Goal: Information Seeking & Learning: Learn about a topic

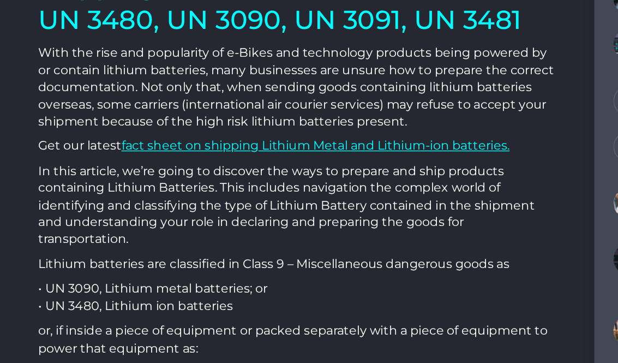
scroll to position [228, 0]
click at [387, 290] on p "• UN 3090, Lithium metal batteries; or • UN 3480, Lithium ion batteries" at bounding box center [212, 302] width 370 height 25
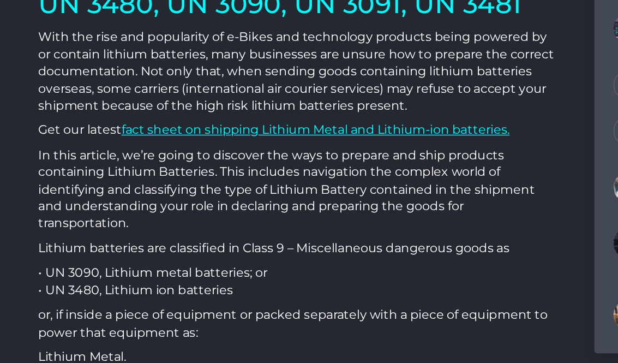
scroll to position [240, 0]
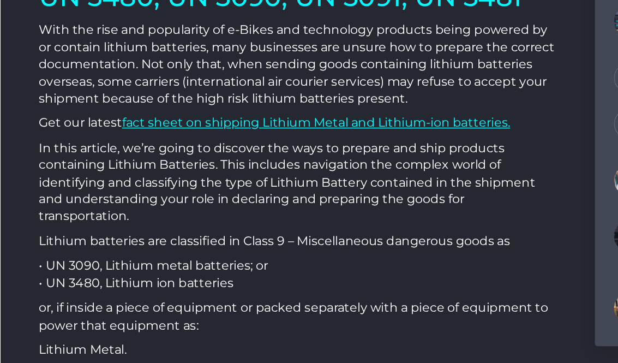
scroll to position [245, 0]
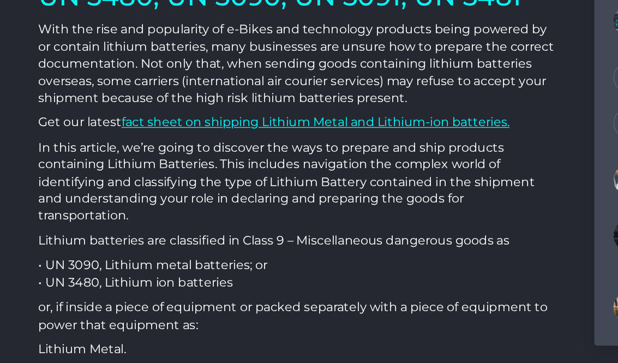
click at [384, 303] on p "or, if inside a piece of equipment or packed separately with a piece of equipme…" at bounding box center [212, 315] width 370 height 25
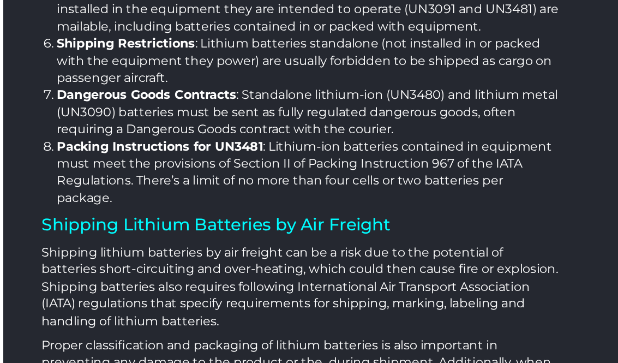
scroll to position [733, 0]
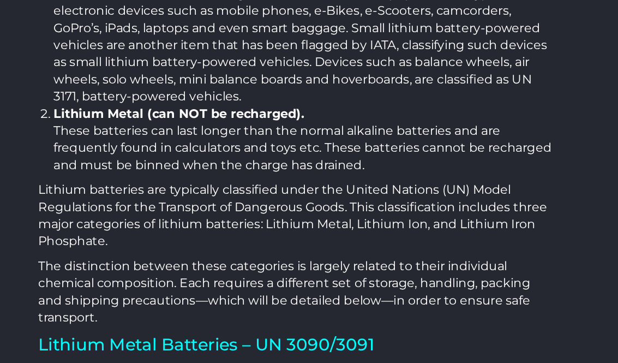
scroll to position [1237, 0]
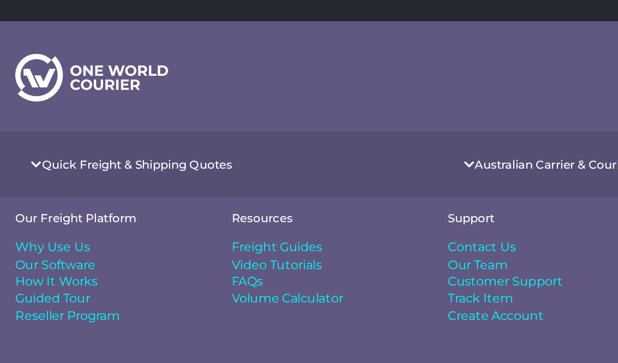
scroll to position [4557, 0]
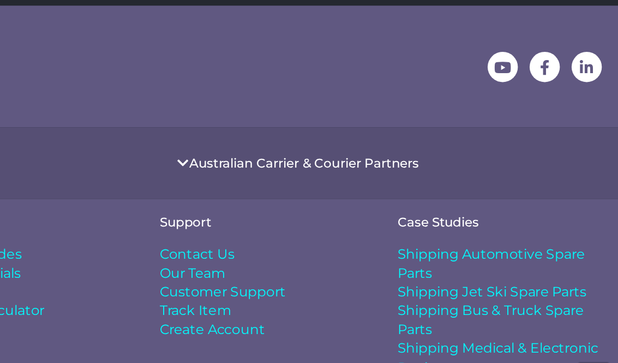
click at [474, 345] on span "Shipping Bicycles & Electric Bikes" at bounding box center [540, 357] width 133 height 25
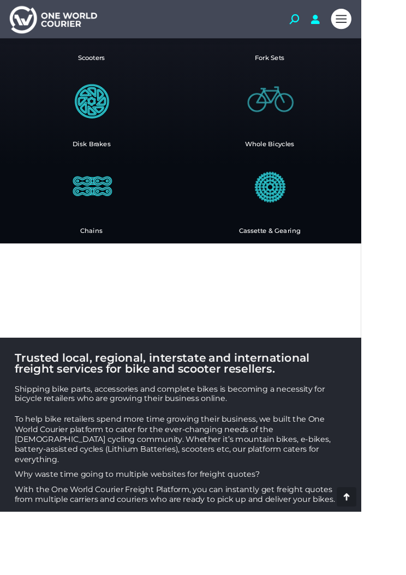
scroll to position [405, 0]
